Goal: Navigation & Orientation: Find specific page/section

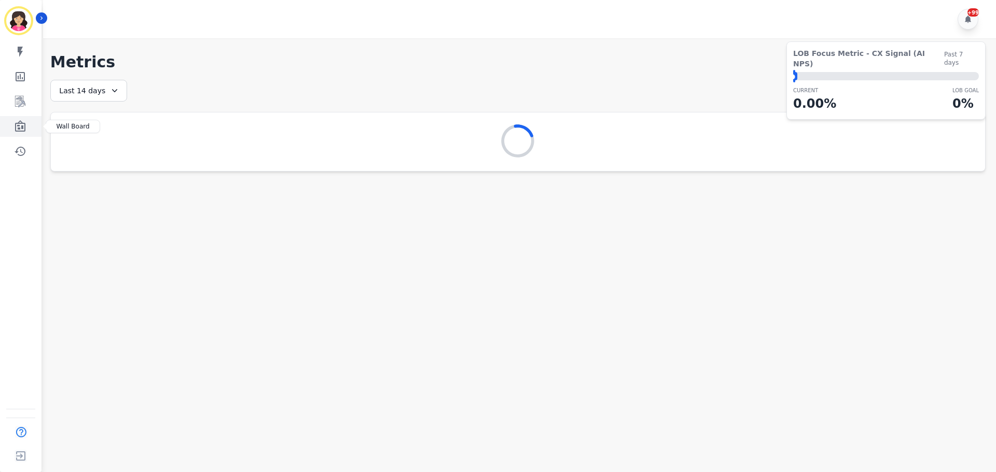
click at [28, 126] on link "Sidebar" at bounding box center [22, 126] width 40 height 21
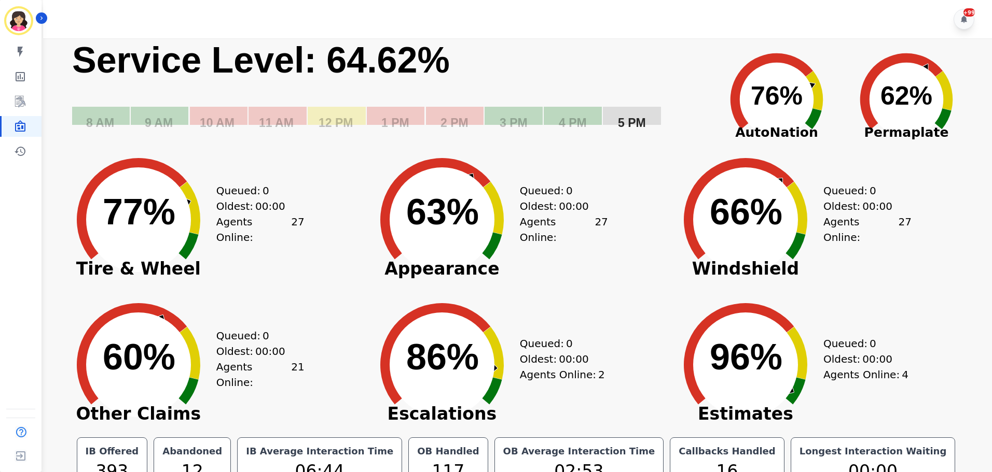
click at [577, 76] on rect "Service Level: 0%" at bounding box center [390, 91] width 638 height 106
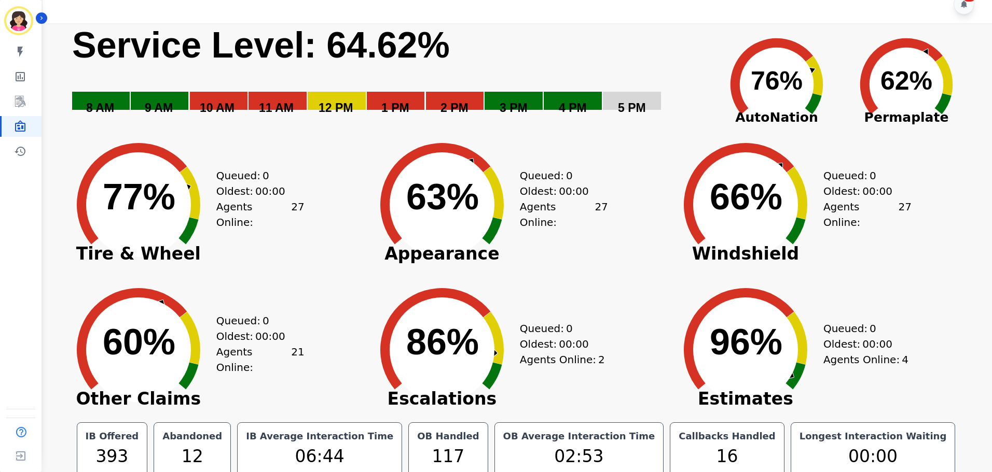
scroll to position [23, 0]
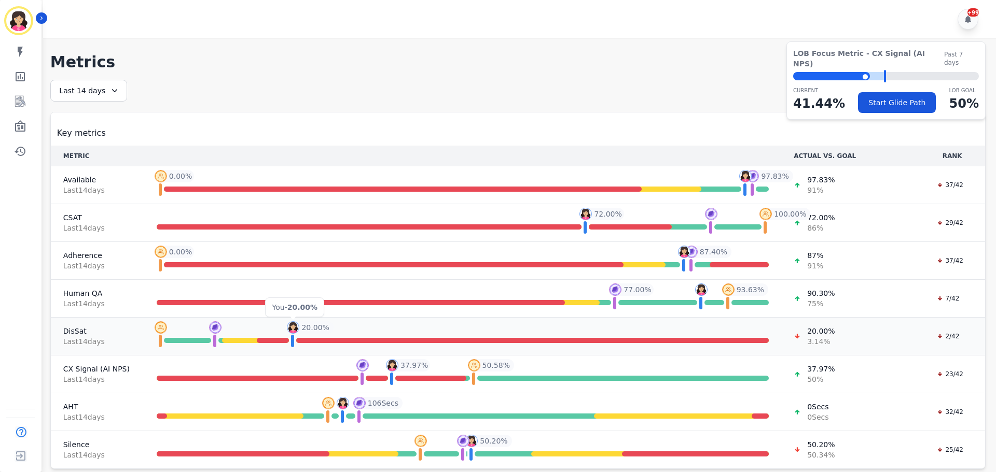
click at [294, 326] on img at bounding box center [293, 328] width 12 height 12
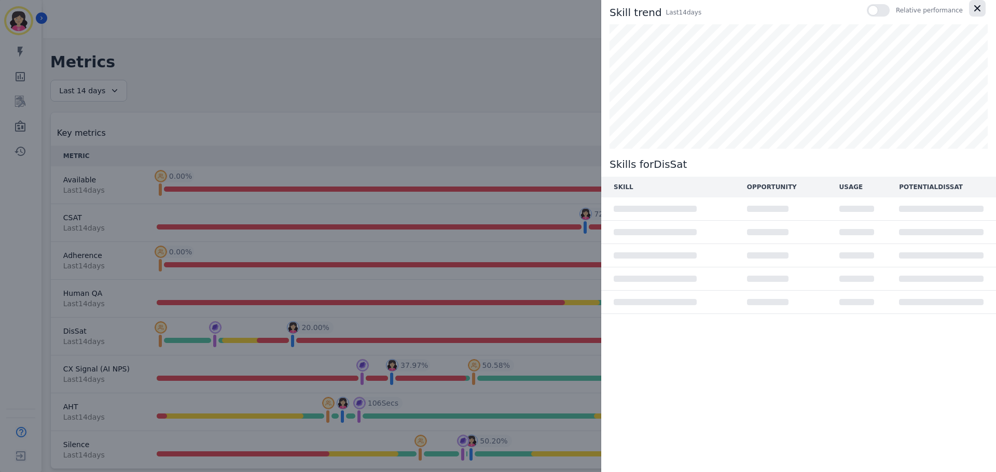
click at [981, 7] on icon "button" at bounding box center [977, 8] width 10 height 10
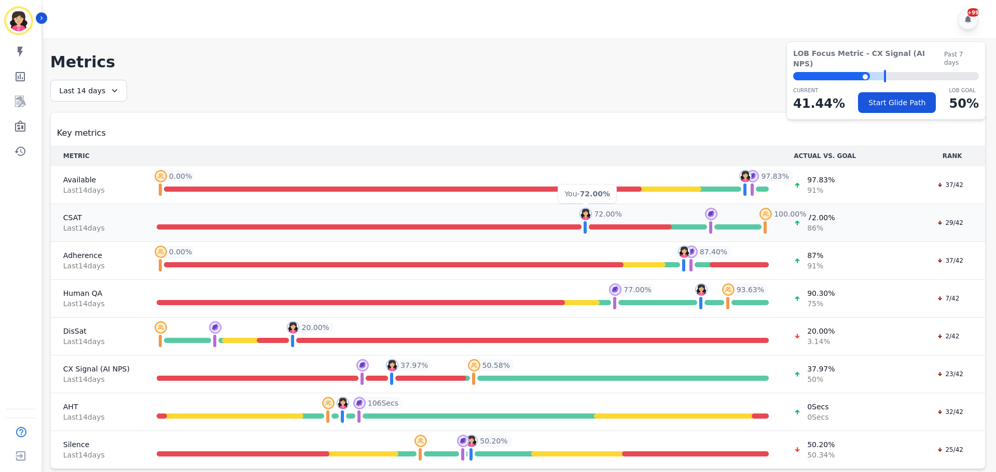
click at [585, 216] on img at bounding box center [585, 214] width 12 height 12
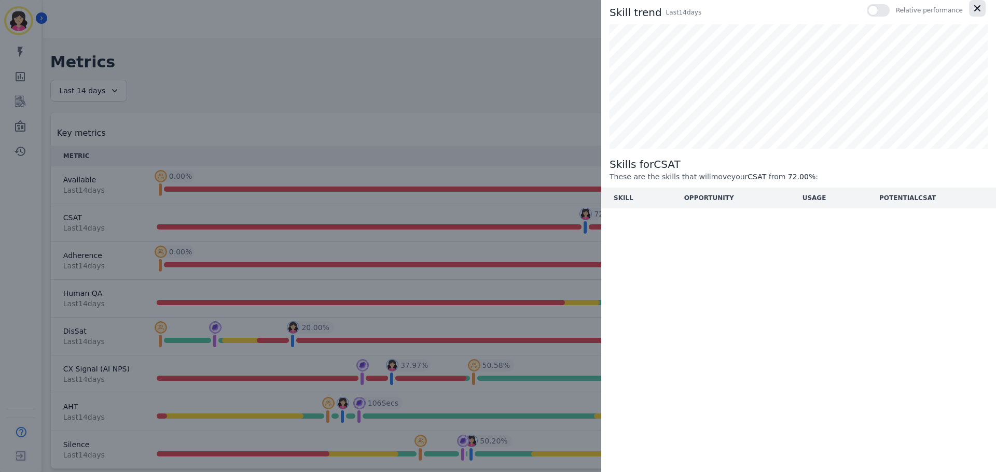
click at [973, 9] on icon "button" at bounding box center [977, 8] width 10 height 10
